Goal: Communication & Community: Share content

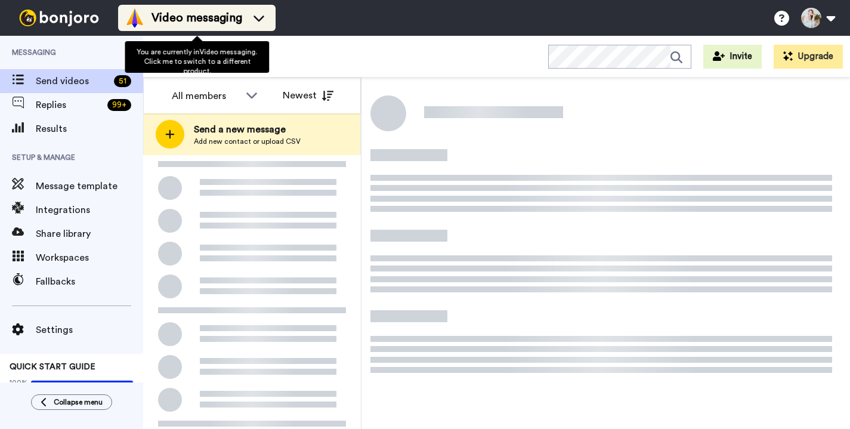
click at [202, 24] on span "Video messaging" at bounding box center [196, 18] width 91 height 17
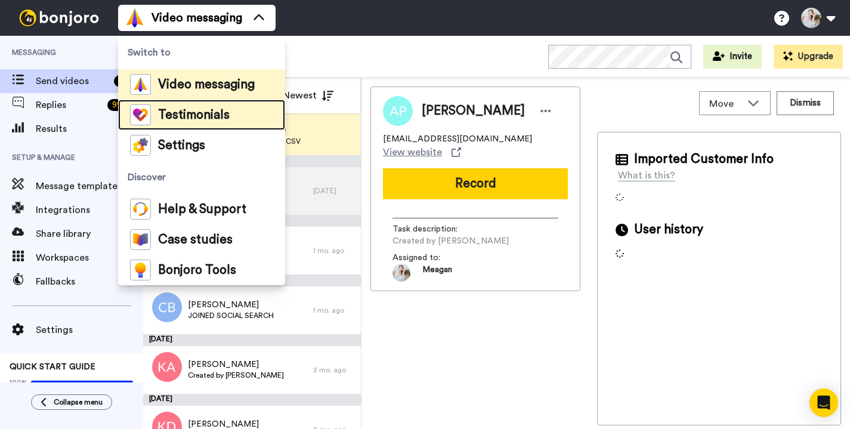
click at [216, 119] on span "Testimonials" at bounding box center [194, 115] width 72 height 12
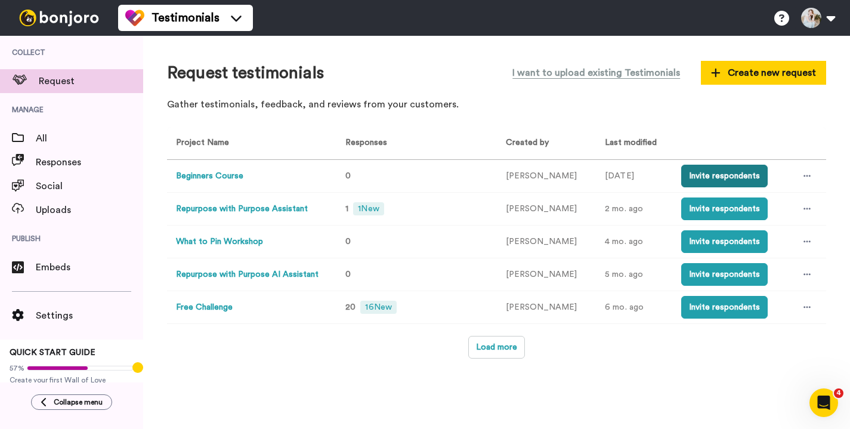
click at [723, 174] on button "Invite respondents" at bounding box center [724, 176] width 86 height 23
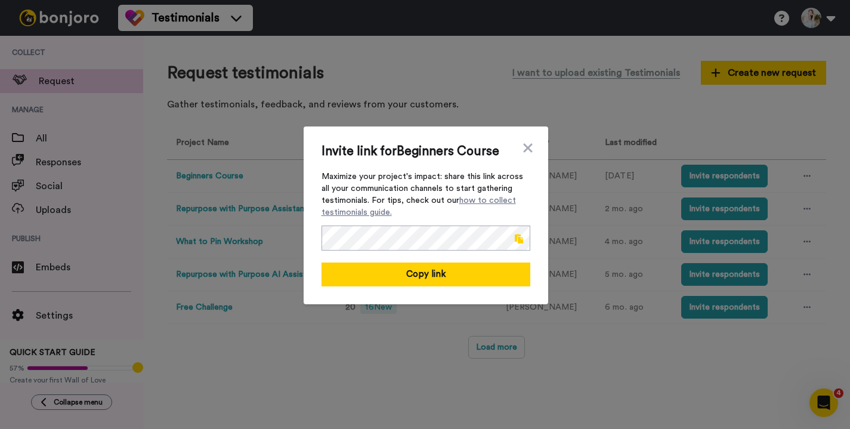
click at [519, 234] on span at bounding box center [519, 239] width 8 height 10
click at [521, 236] on span at bounding box center [519, 239] width 8 height 10
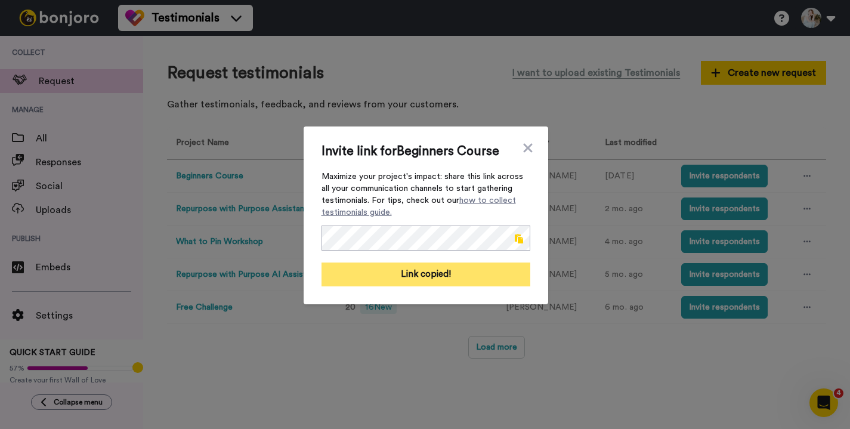
click at [416, 281] on button "Link copied!" at bounding box center [425, 274] width 209 height 24
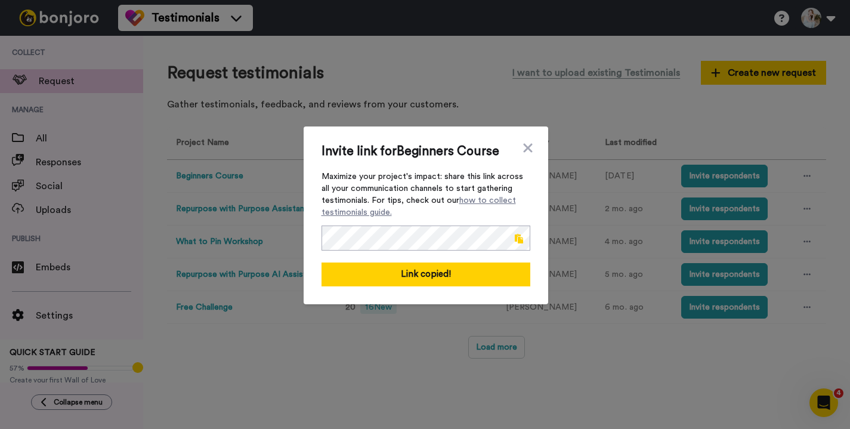
click at [402, 393] on div "Invite link for Beginners Course Maximize your project's impact: share this lin…" at bounding box center [425, 214] width 850 height 429
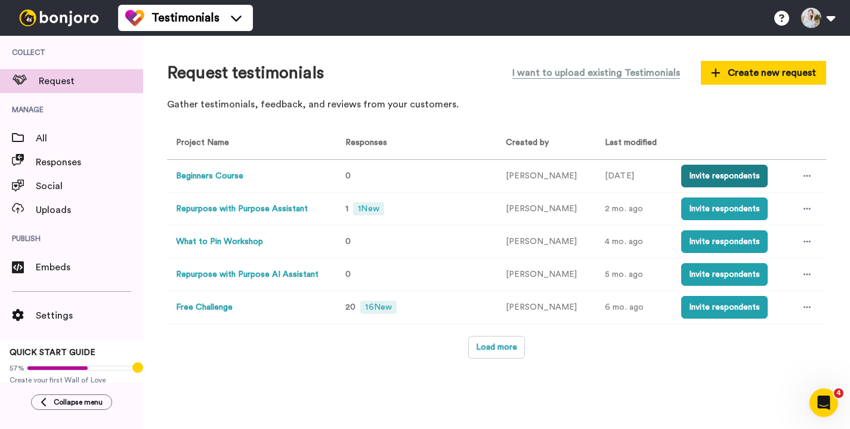
click at [720, 178] on button "Invite respondents" at bounding box center [724, 176] width 86 height 23
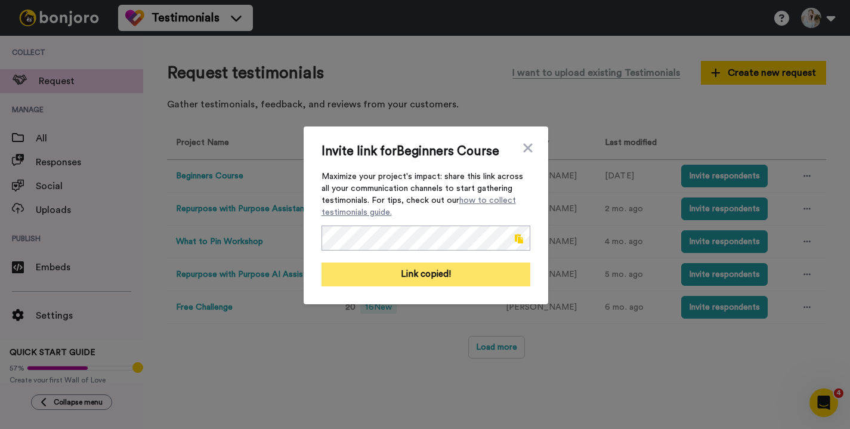
click at [429, 268] on button "Link copied!" at bounding box center [425, 274] width 209 height 24
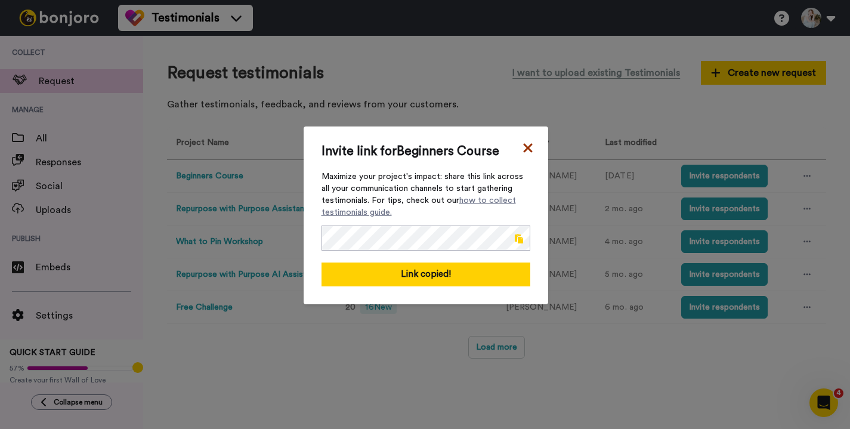
click at [531, 144] on icon at bounding box center [527, 147] width 9 height 9
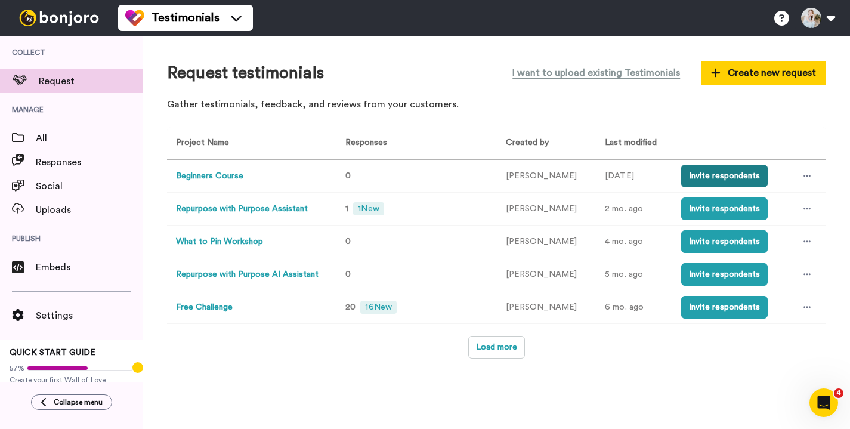
click at [702, 174] on button "Invite respondents" at bounding box center [724, 176] width 86 height 23
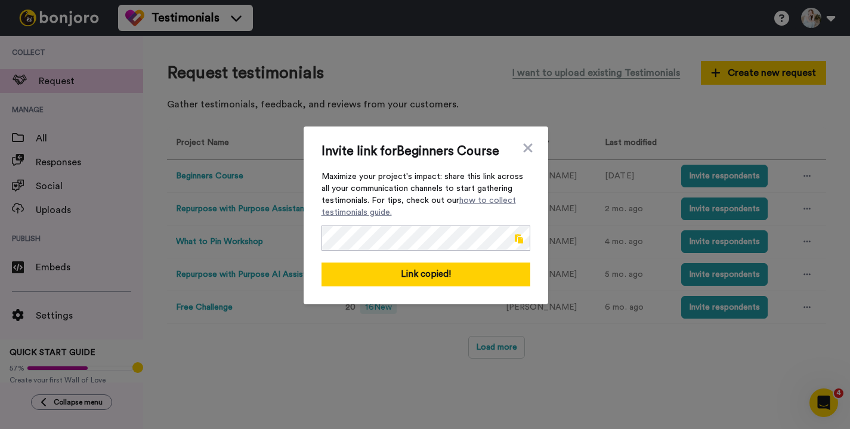
click at [518, 236] on span at bounding box center [519, 239] width 8 height 10
click at [521, 241] on span at bounding box center [519, 239] width 8 height 10
click at [619, 330] on div "Invite link for Beginners Course Maximize your project's impact: share this lin…" at bounding box center [425, 214] width 850 height 429
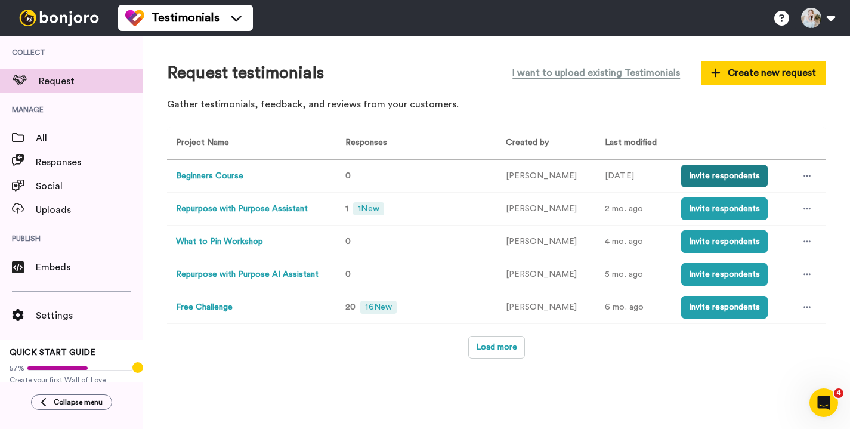
click at [720, 179] on button "Invite respondents" at bounding box center [724, 176] width 86 height 23
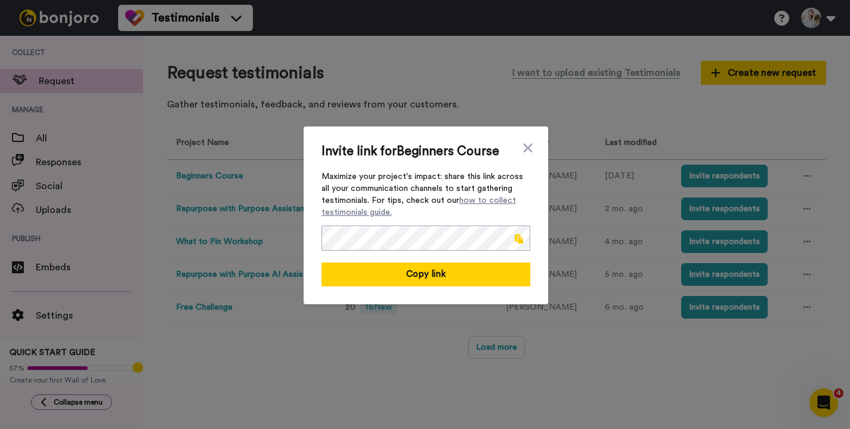
click at [518, 236] on span at bounding box center [519, 239] width 8 height 10
click at [527, 145] on icon at bounding box center [528, 148] width 12 height 14
